Goal: Answer question/provide support

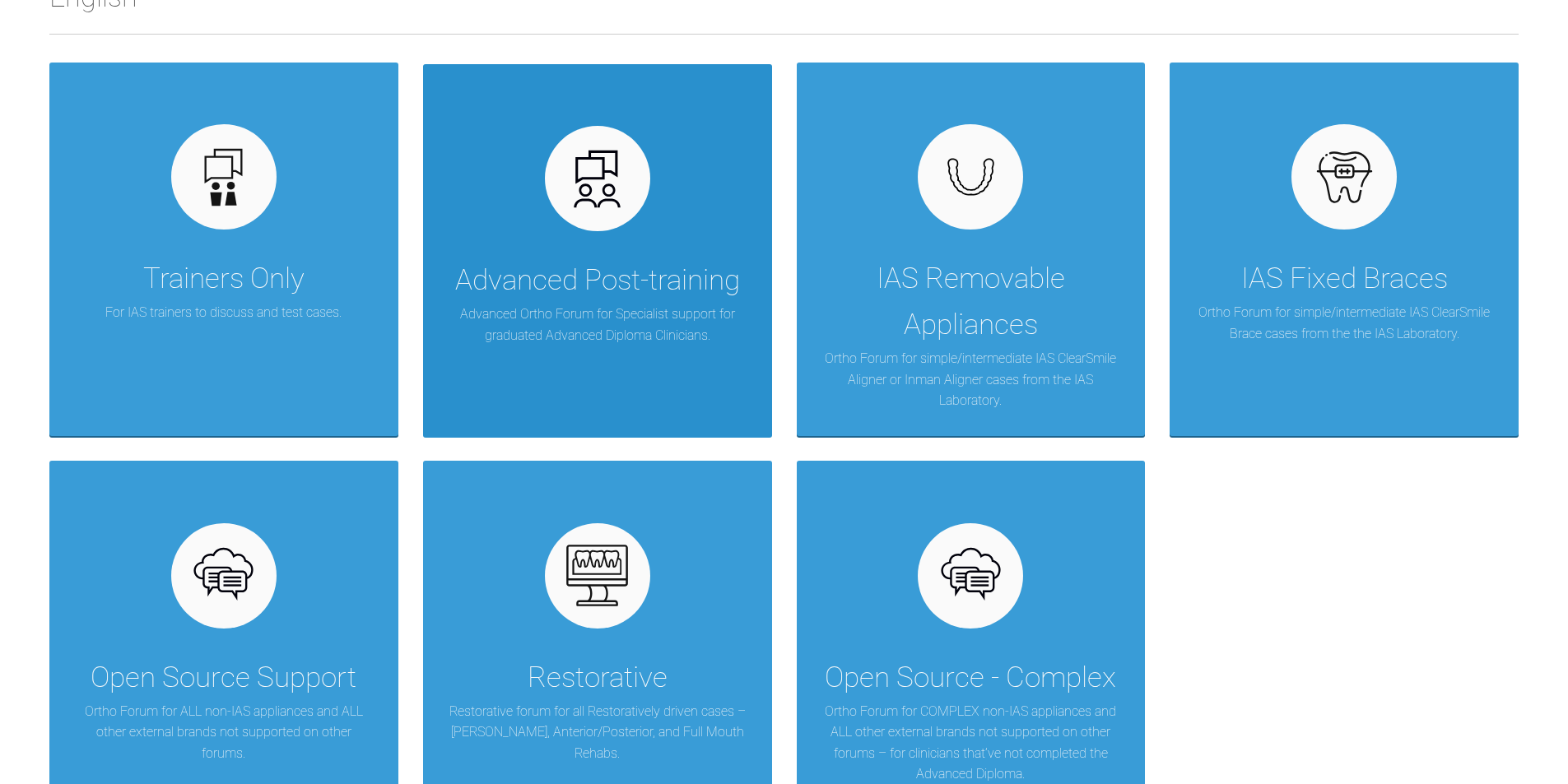
scroll to position [323, 0]
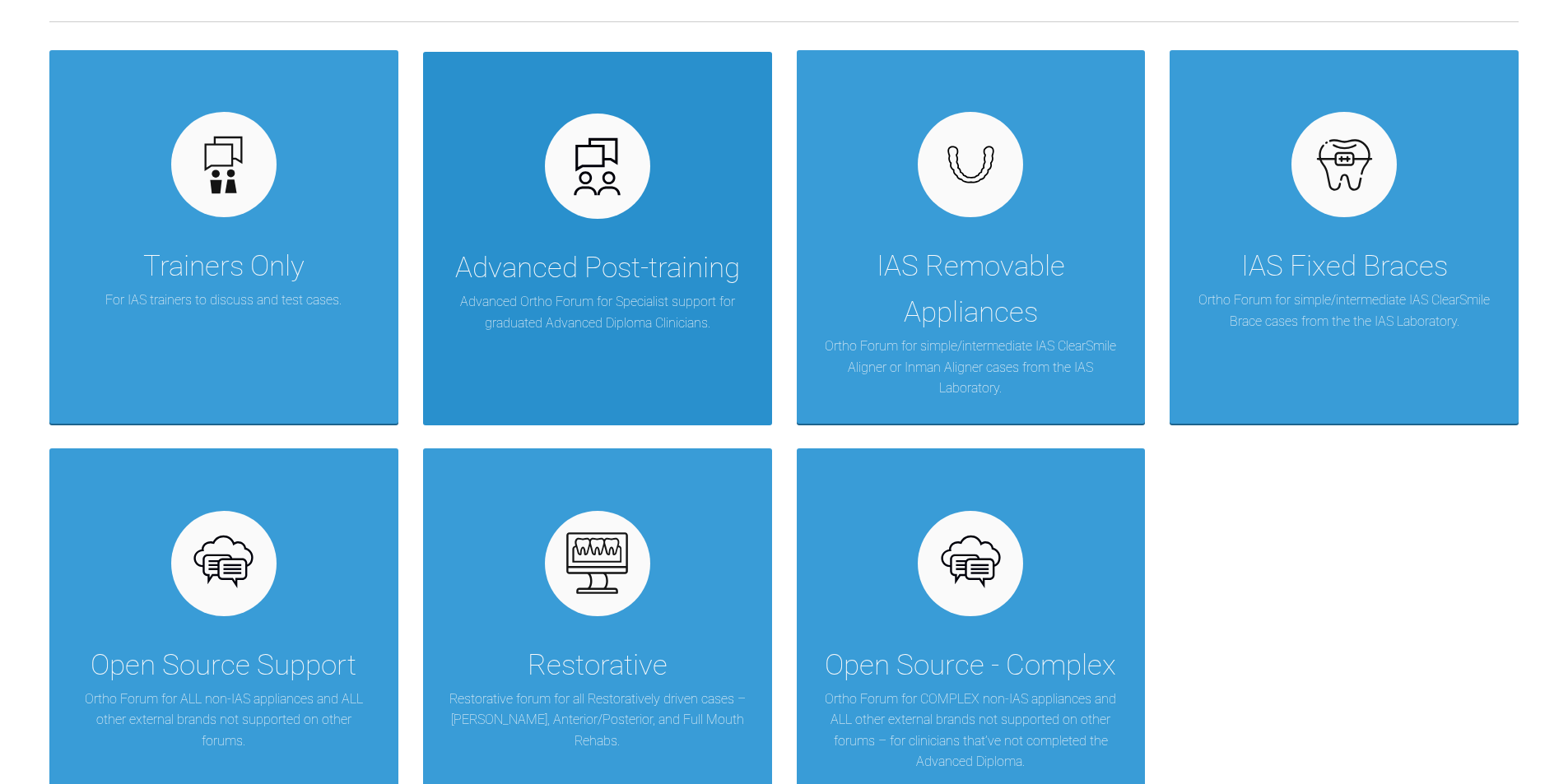
click at [613, 175] on img at bounding box center [596, 166] width 63 height 63
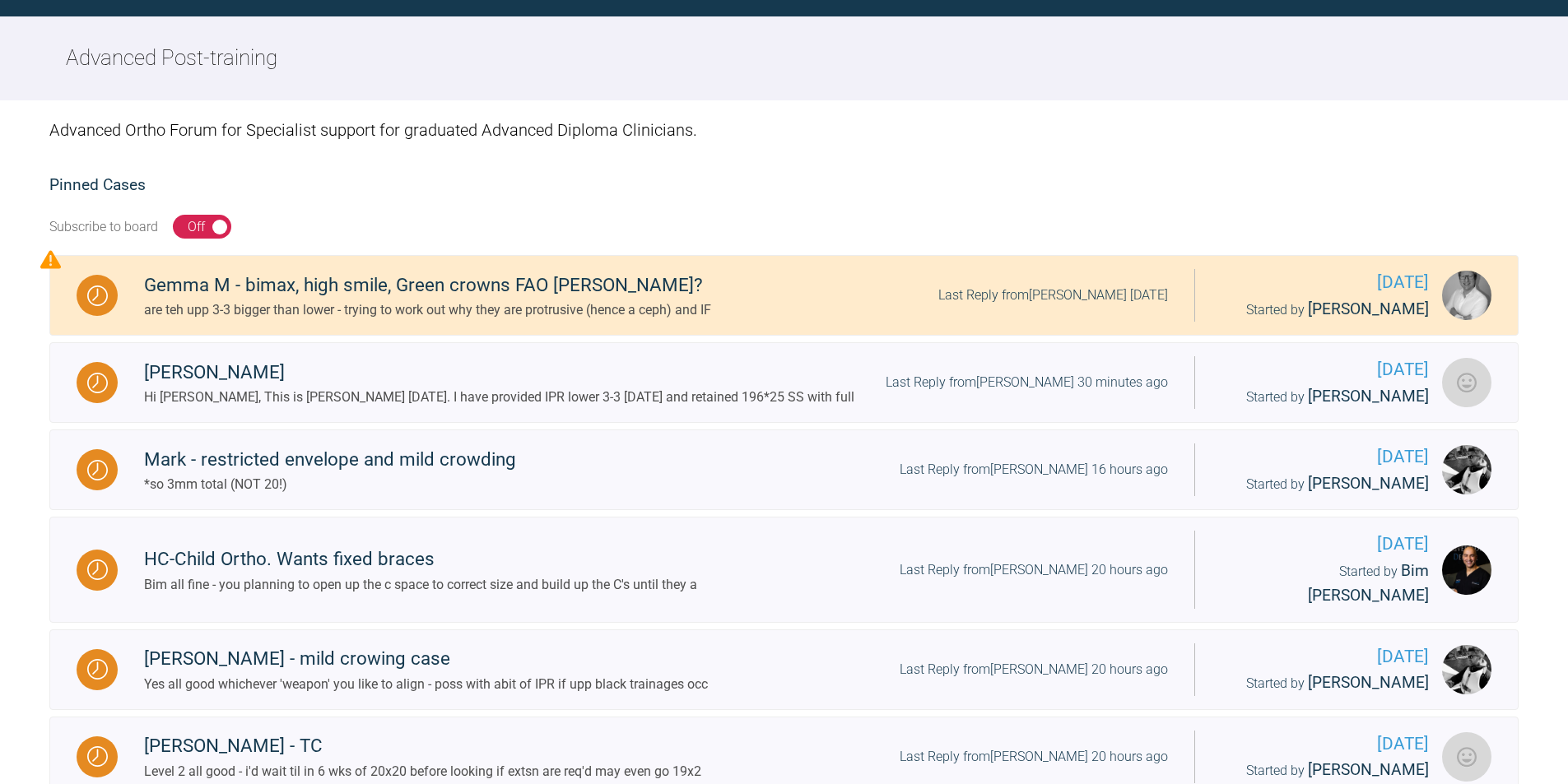
scroll to position [323, 0]
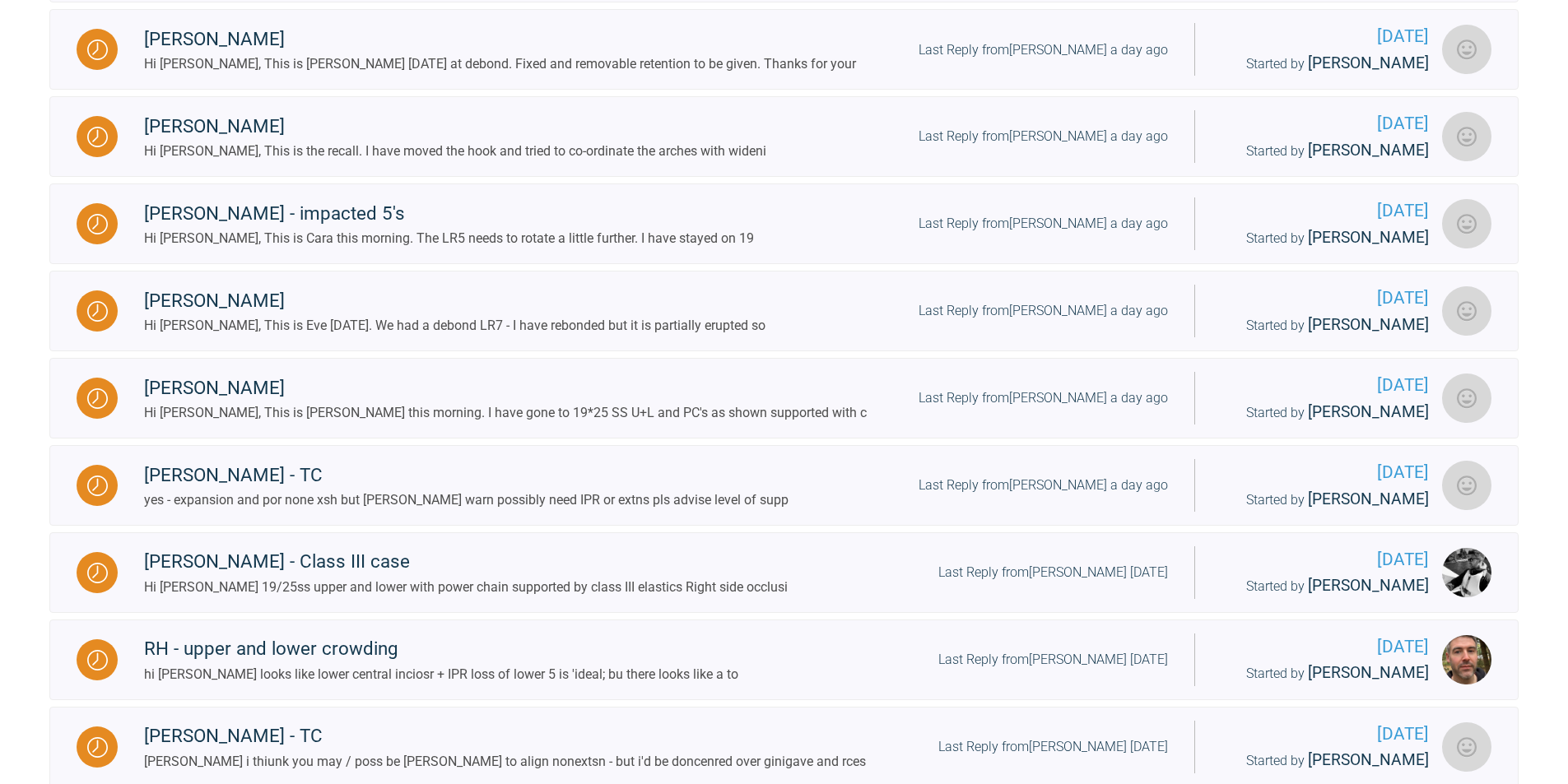
click at [465, 448] on link "[PERSON_NAME] - TC yes - expansion and por none xsh but [PERSON_NAME] warn poss…" at bounding box center [784, 485] width 1469 height 80
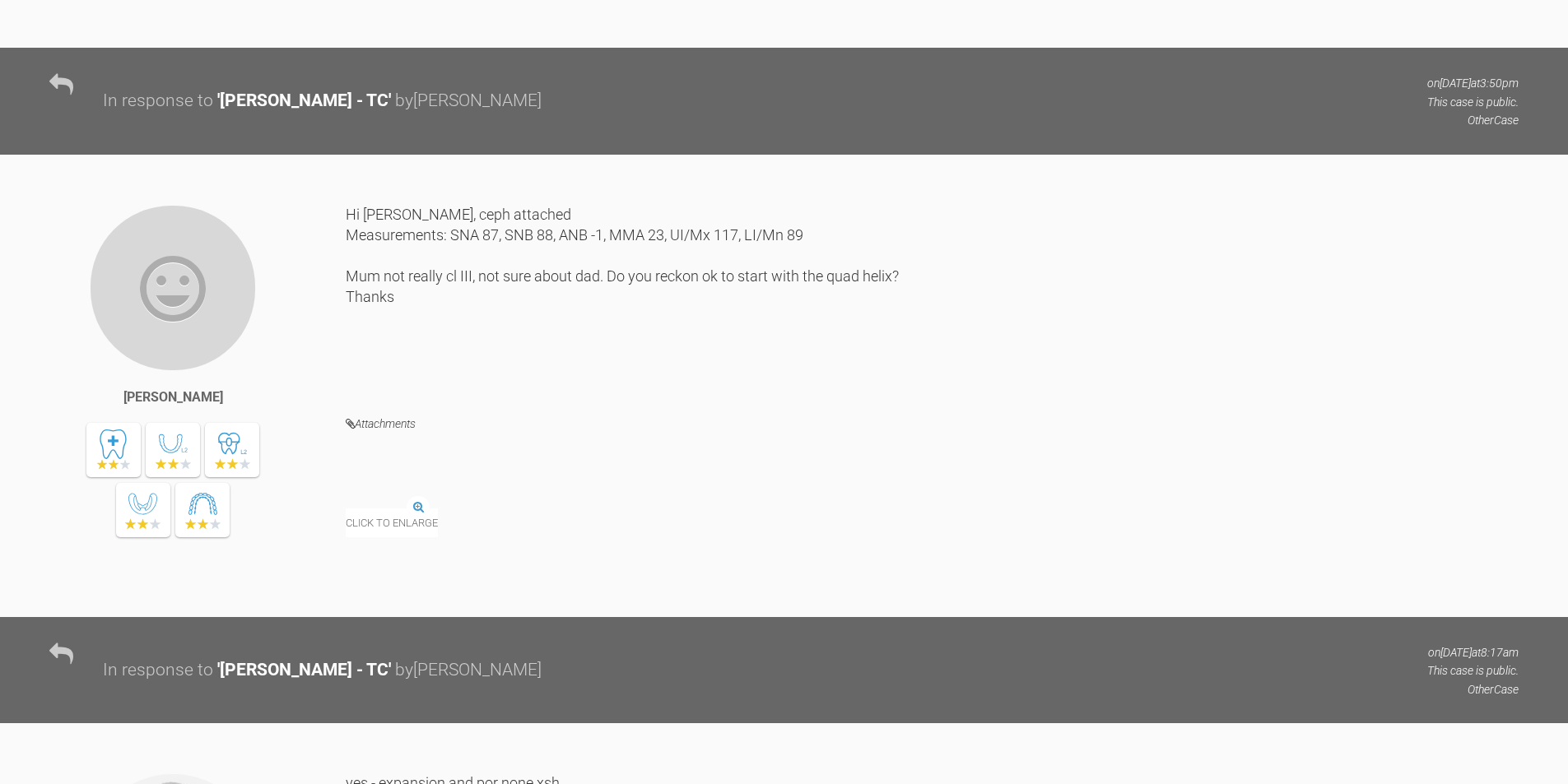
scroll to position [1324, 0]
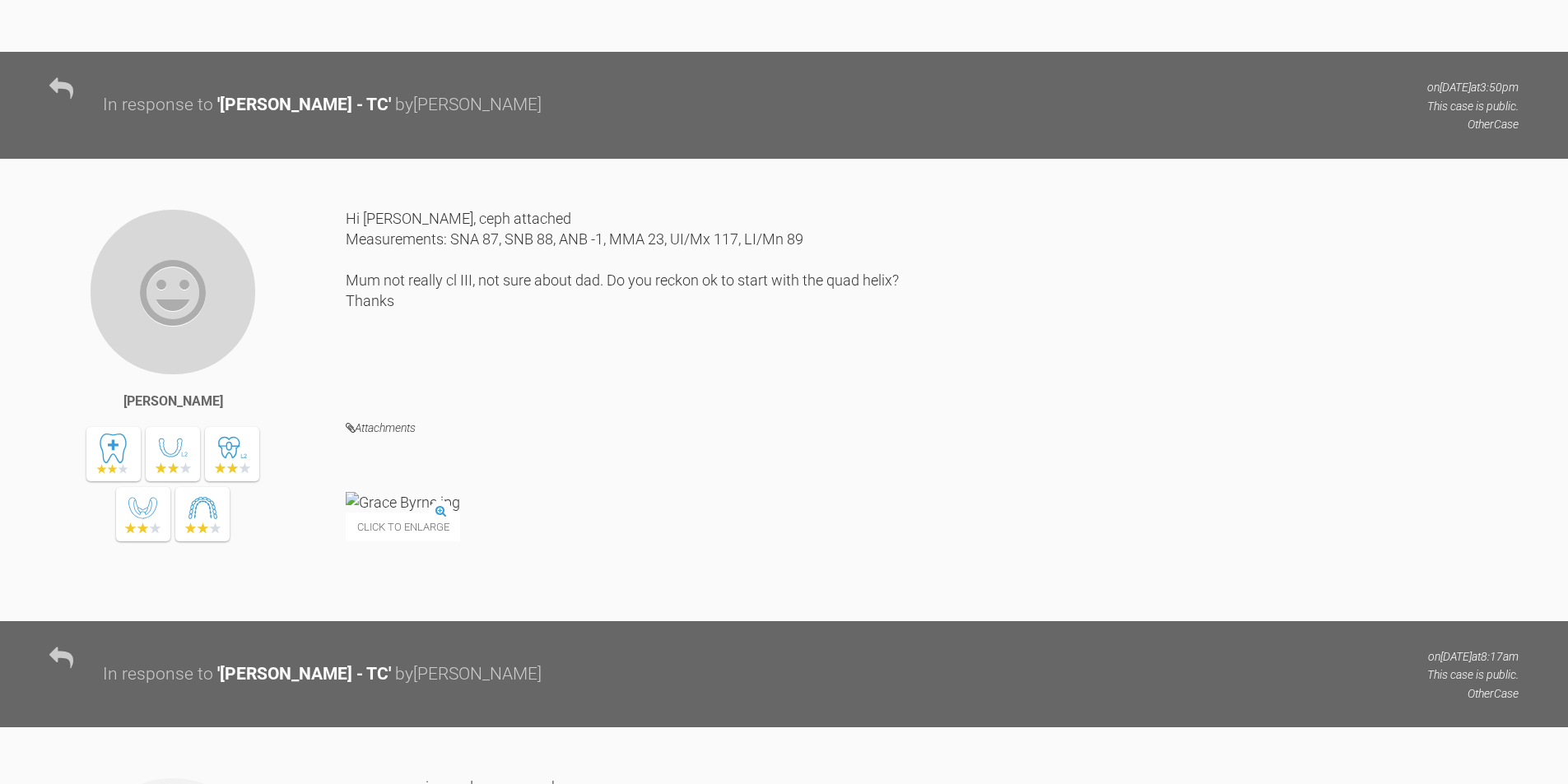
click at [451, 513] on img at bounding box center [402, 502] width 114 height 21
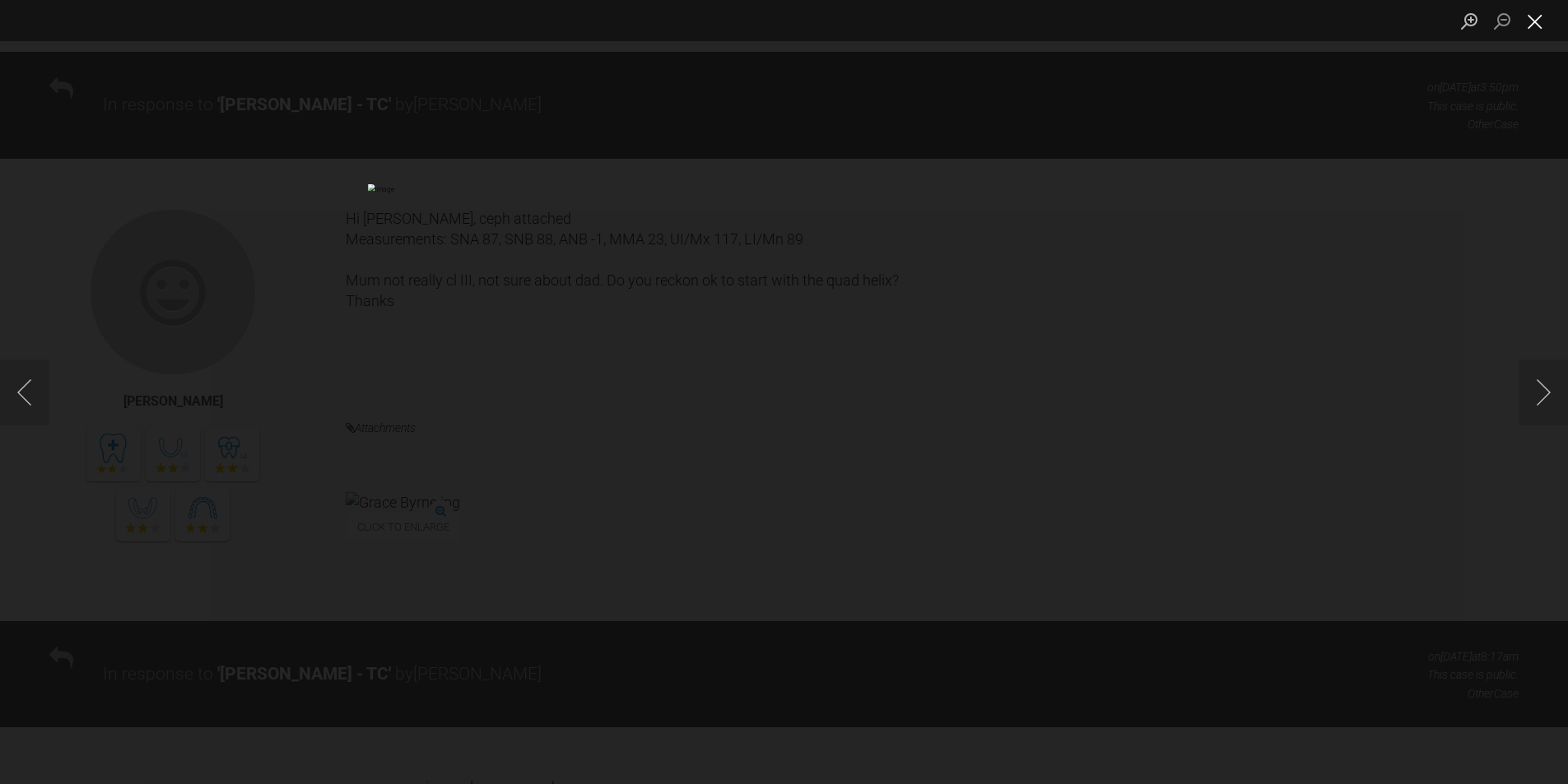
click at [1544, 17] on button "Close lightbox" at bounding box center [1535, 21] width 33 height 29
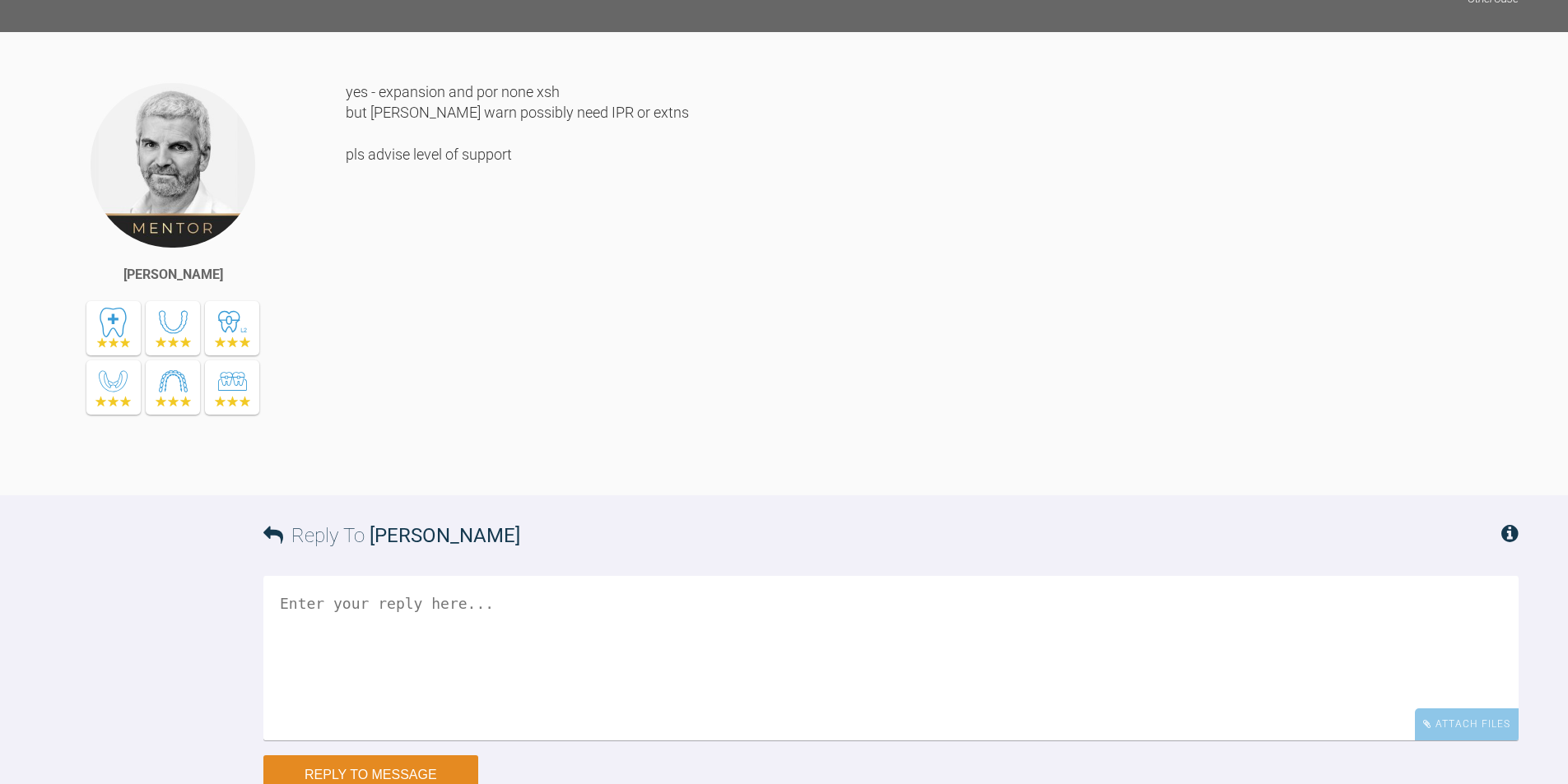
scroll to position [2018, 0]
drag, startPoint x: 685, startPoint y: 424, endPoint x: 522, endPoint y: 485, distance: 174.0
click at [522, 471] on div "yes - expansion and por none xsh but [PERSON_NAME] warn possibly need IPR or ex…" at bounding box center [932, 277] width 1173 height 388
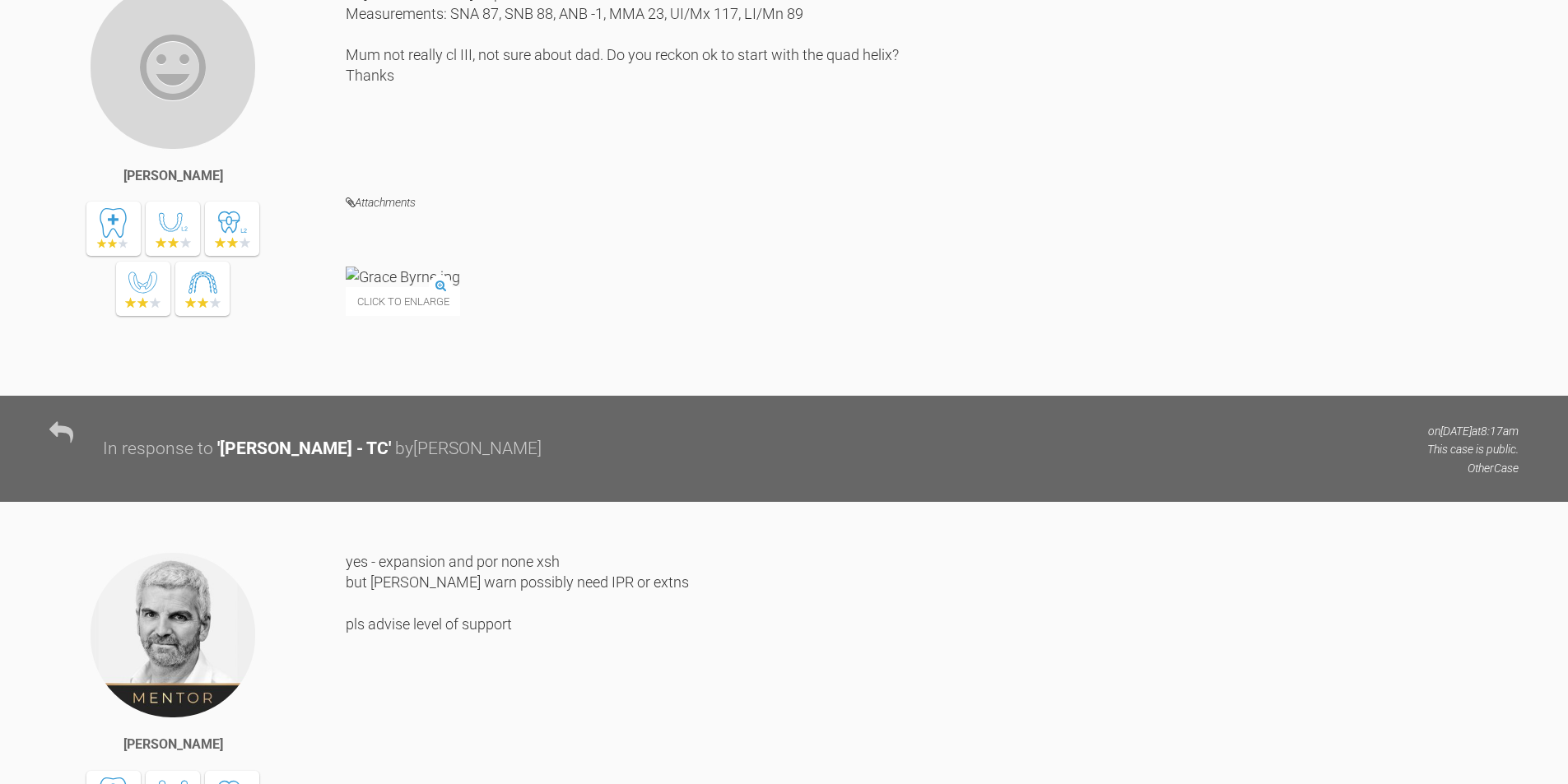
scroll to position [1548, 0]
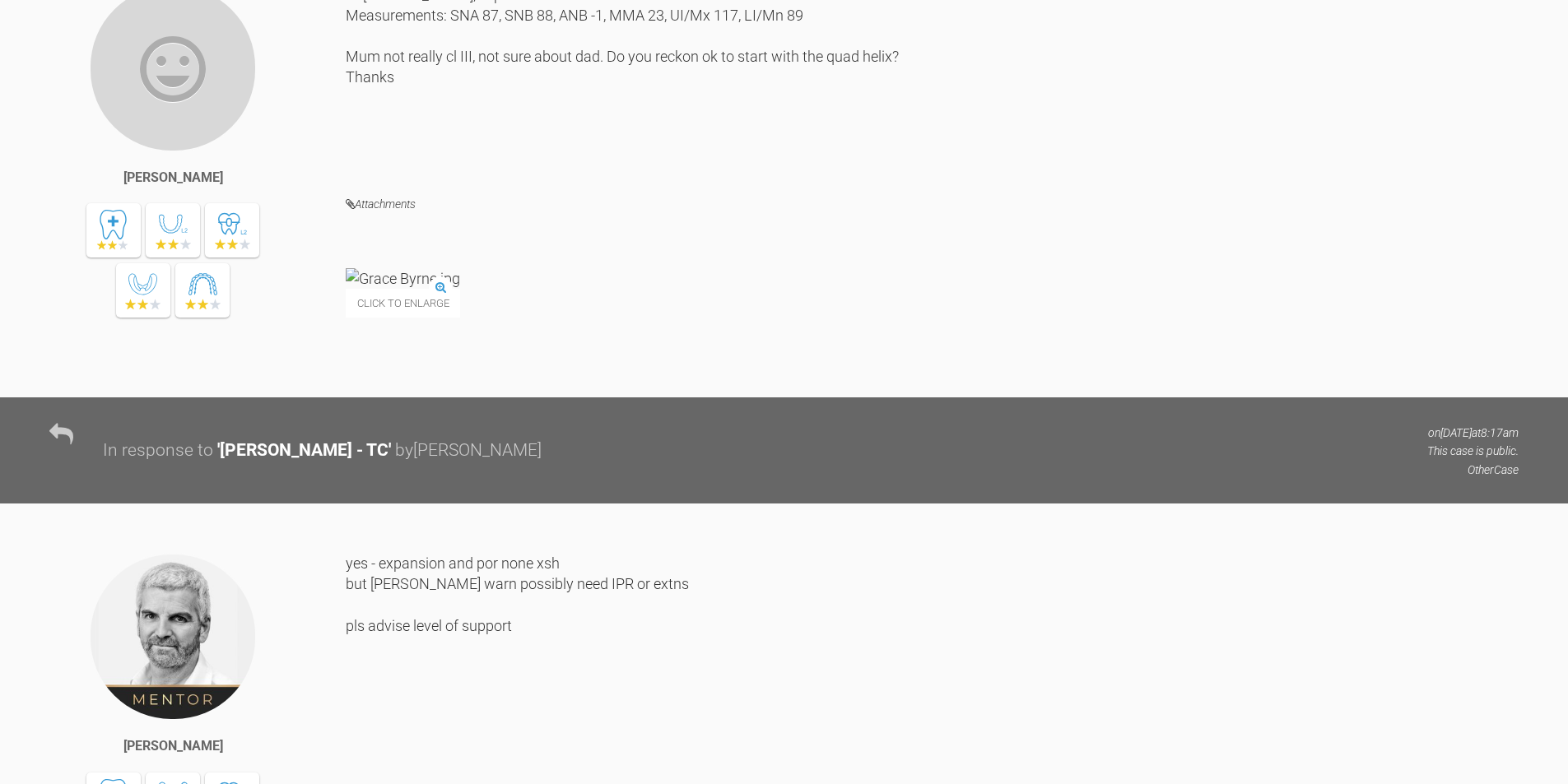
click at [441, 289] on img at bounding box center [402, 278] width 114 height 21
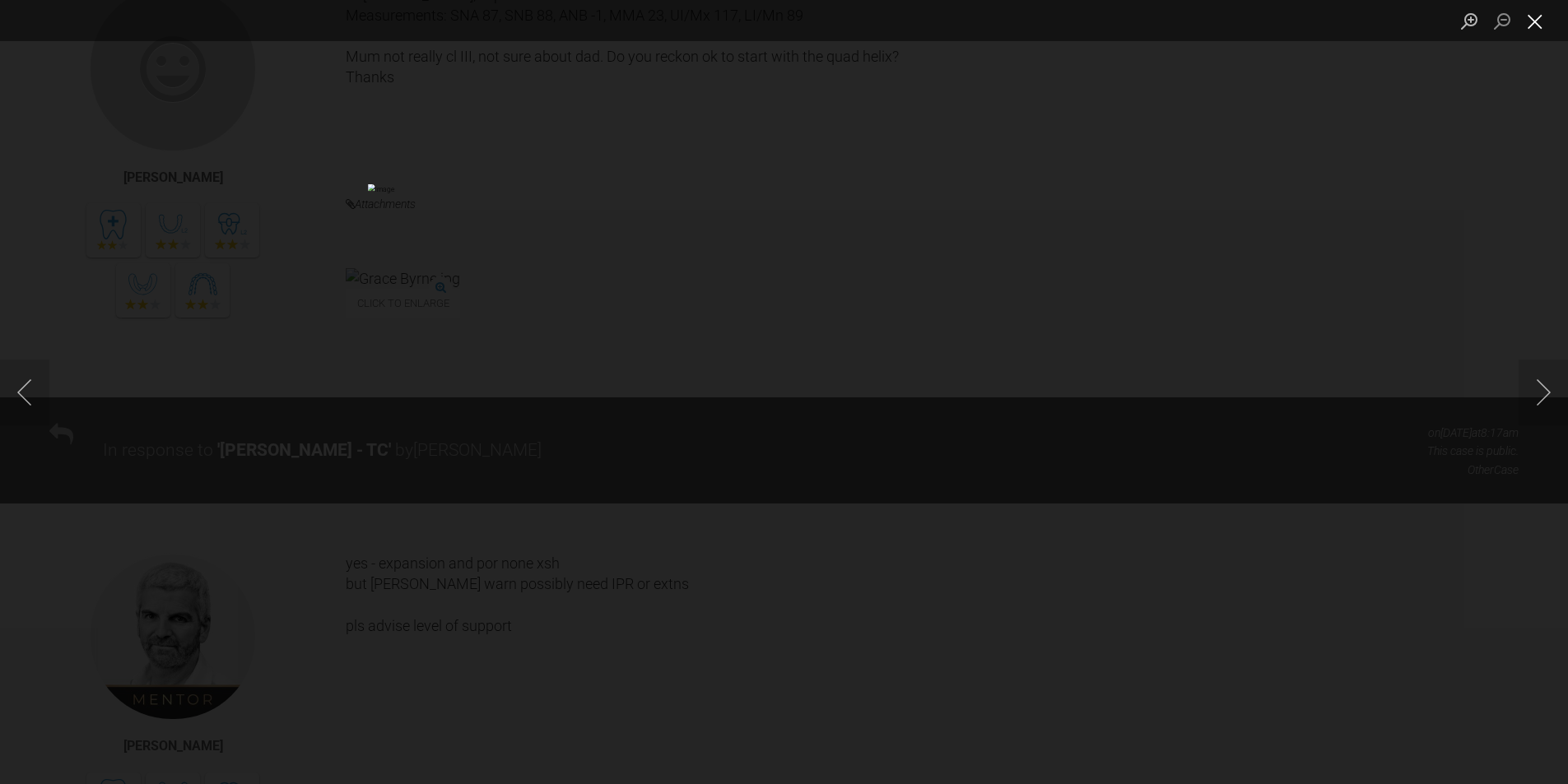
click at [1533, 26] on button "Close lightbox" at bounding box center [1535, 21] width 33 height 29
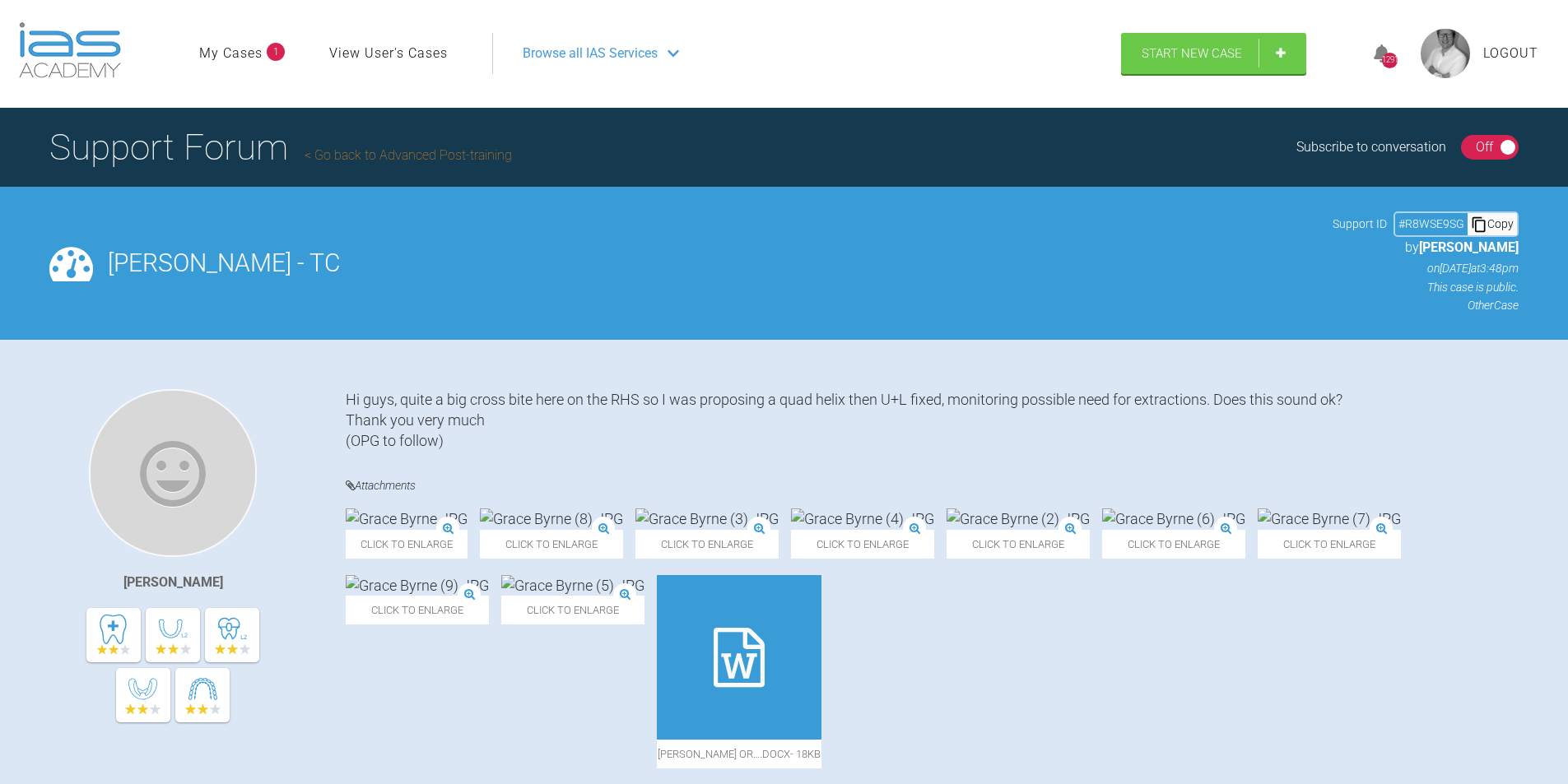
scroll to position [0, 0]
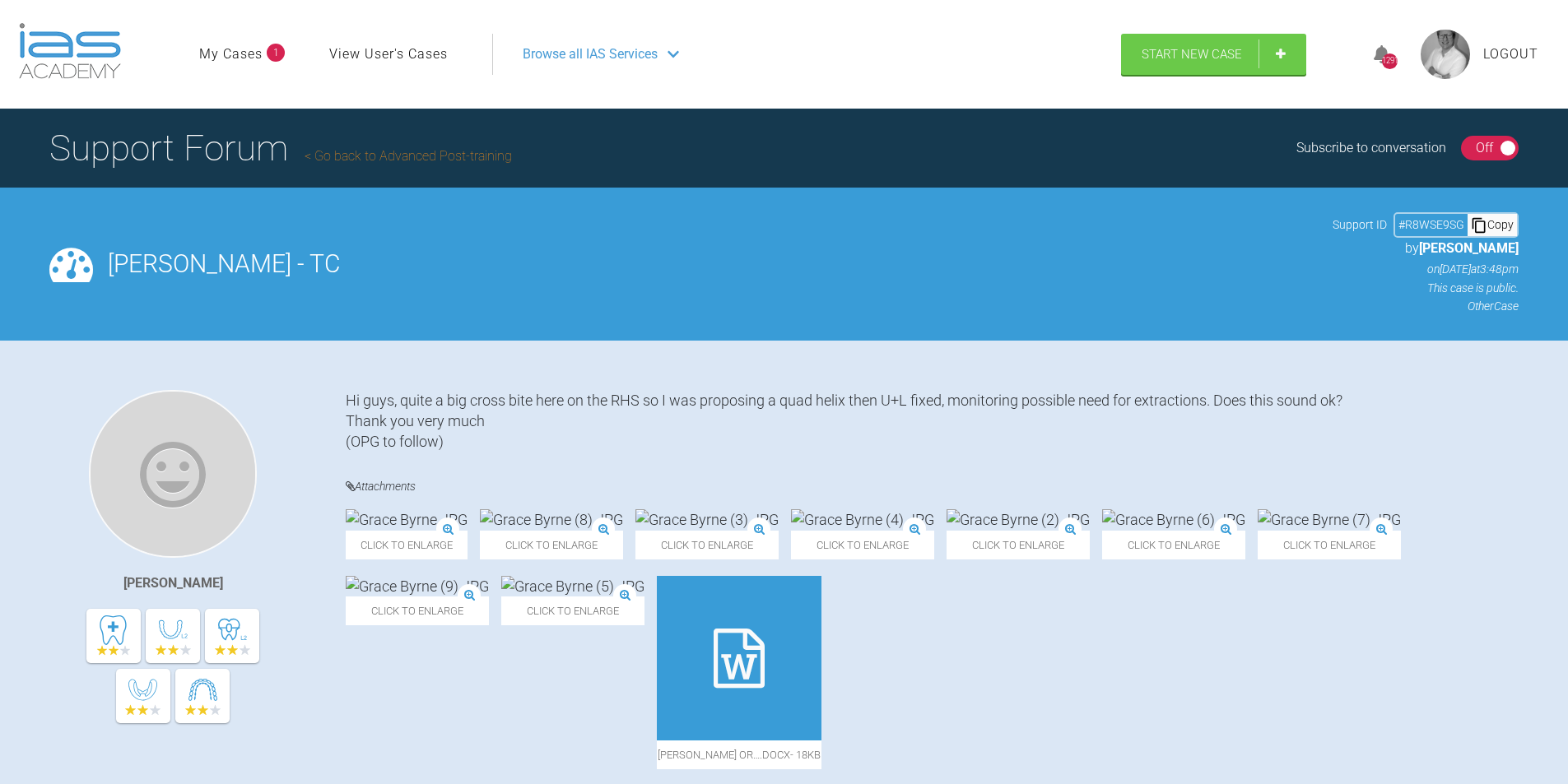
click at [227, 56] on link "My Cases" at bounding box center [230, 54] width 63 height 21
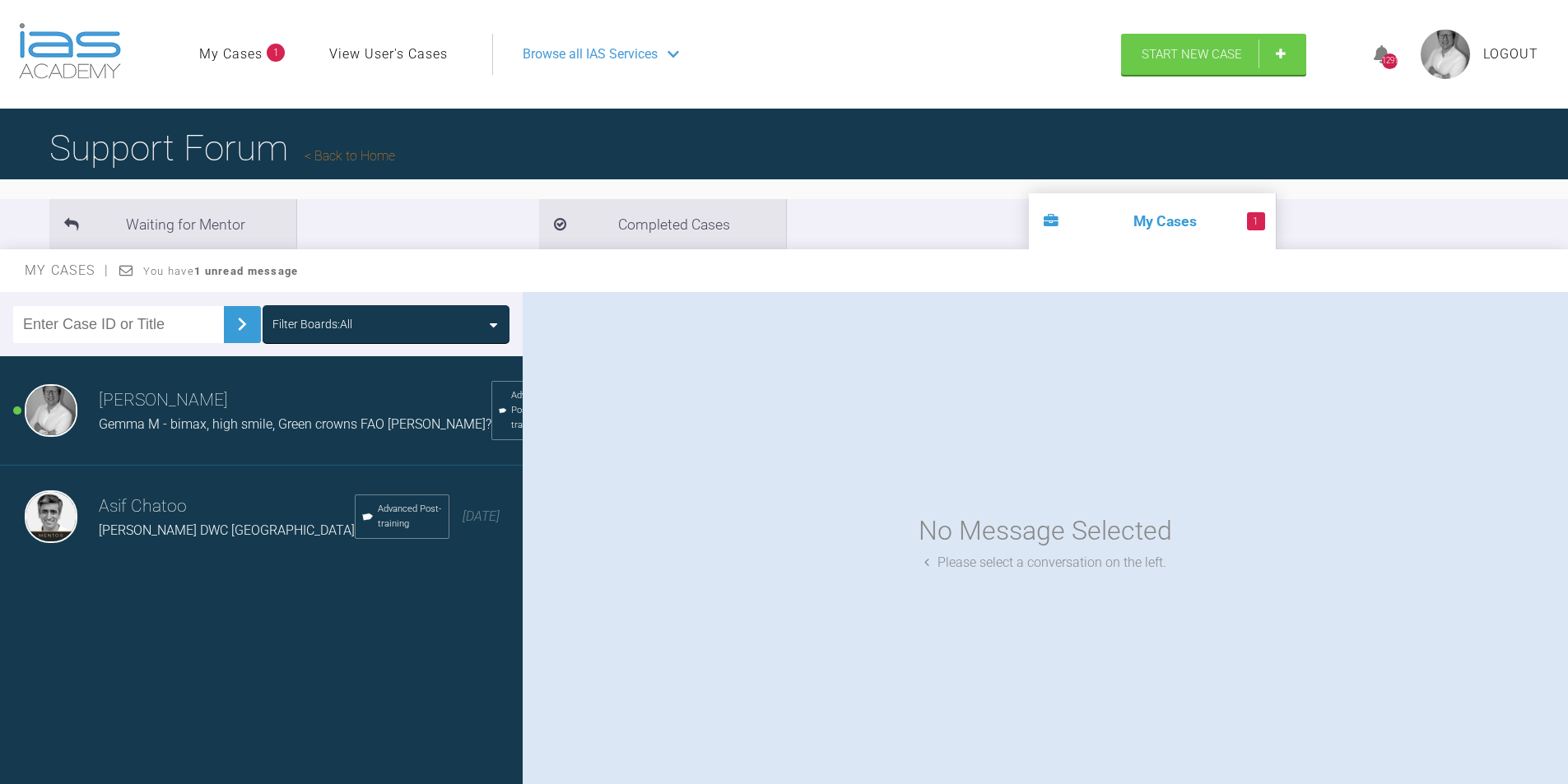
click at [309, 431] on span "Gemma M - bimax, high smile, Green crowns FAO [PERSON_NAME]?" at bounding box center [294, 423] width 392 height 16
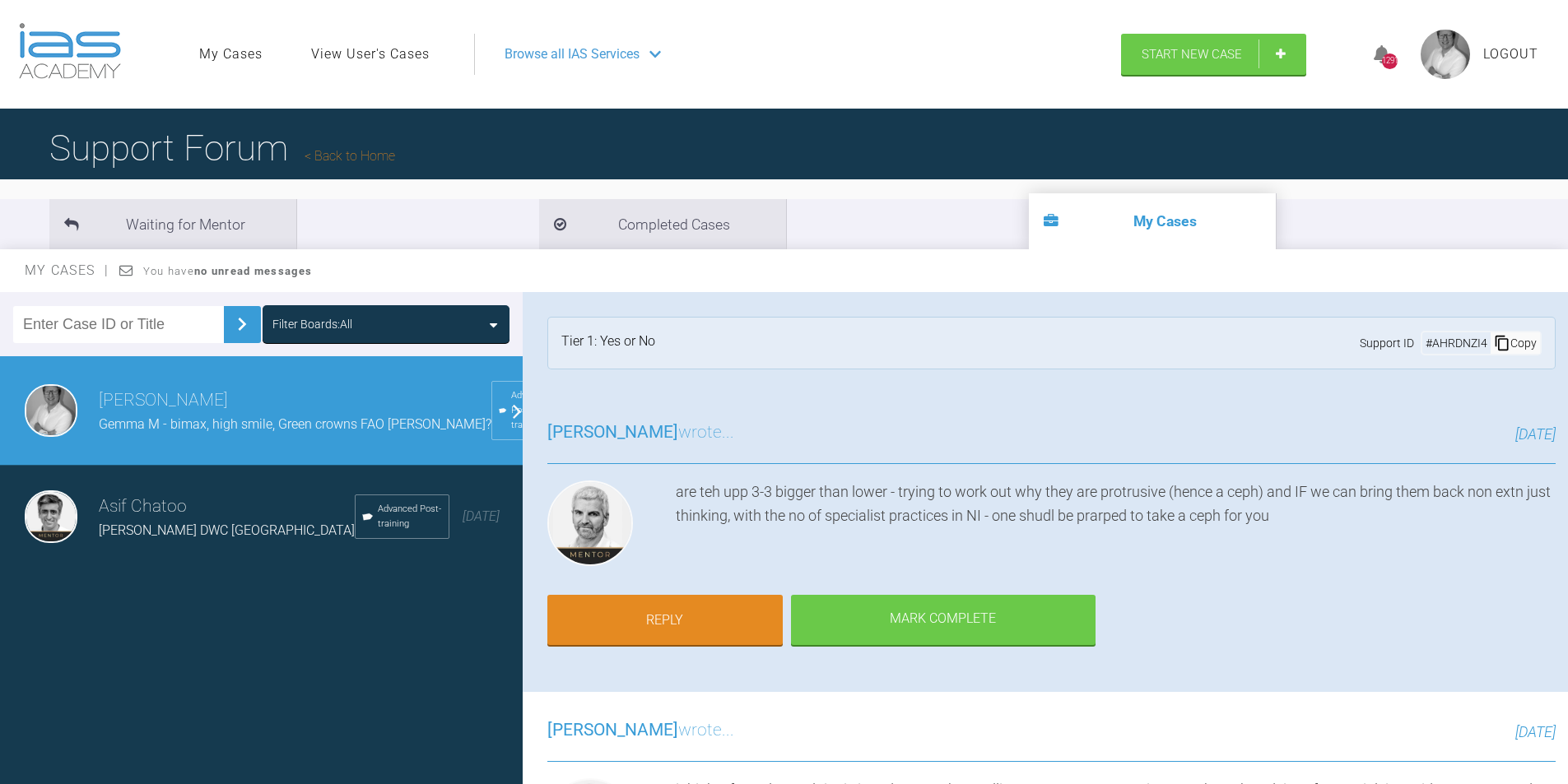
click at [920, 563] on div "are teh upp 3-3 bigger than lower - trying to work out why they are protrusive …" at bounding box center [1115, 526] width 880 height 92
click at [143, 513] on h3 "Asif Chatoo" at bounding box center [227, 506] width 256 height 28
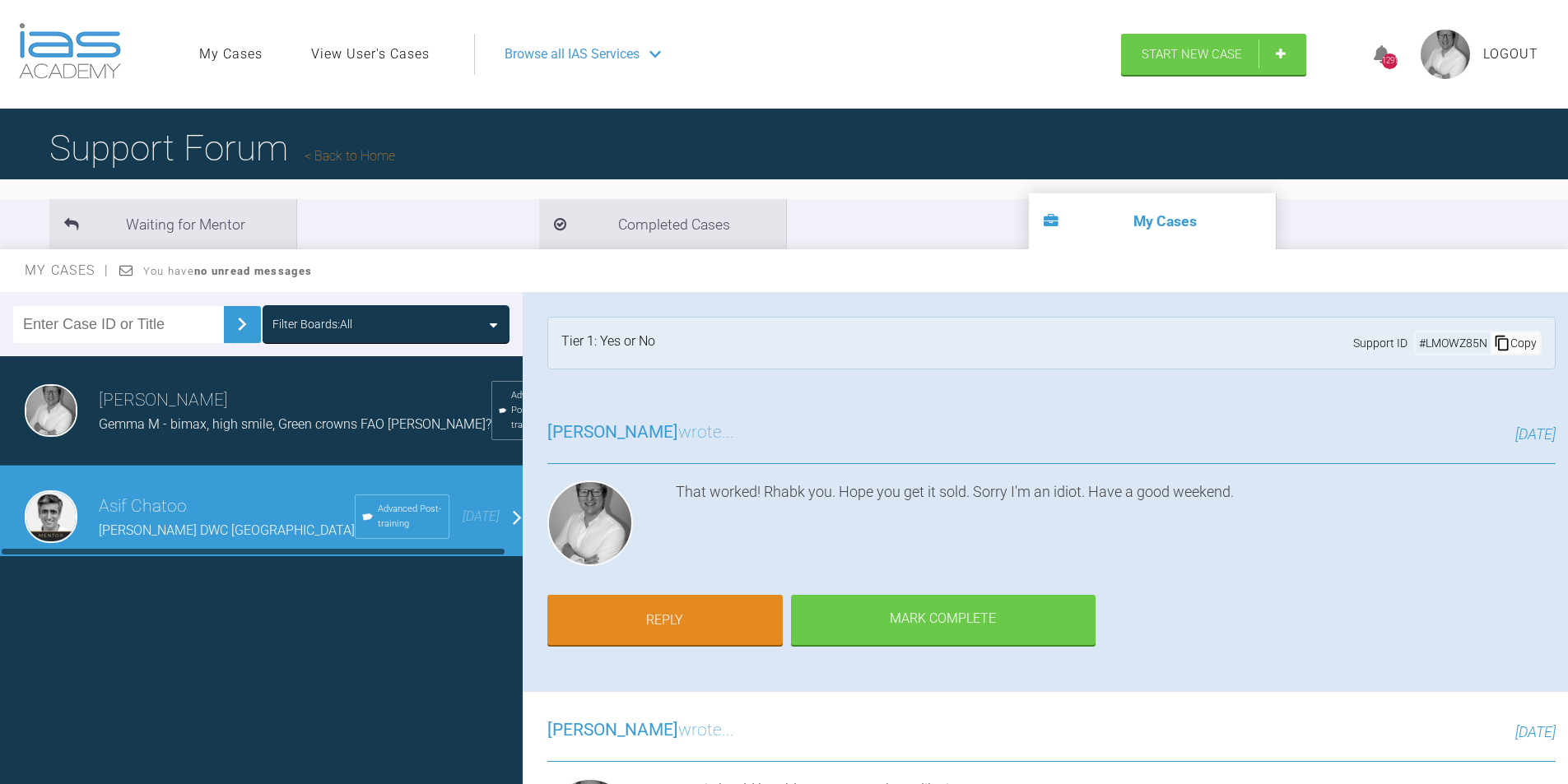
click at [226, 423] on span "Gemma M - bimax, high smile, Green crowns FAO [PERSON_NAME]?" at bounding box center [294, 423] width 392 height 16
